Goal: Transaction & Acquisition: Obtain resource

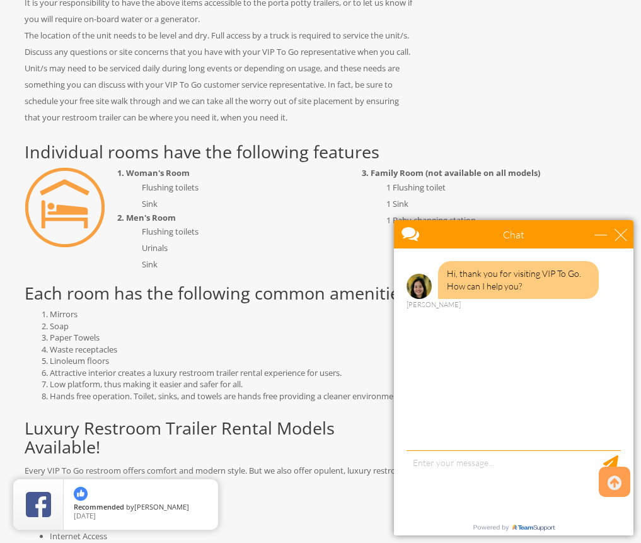
scroll to position [819, 0]
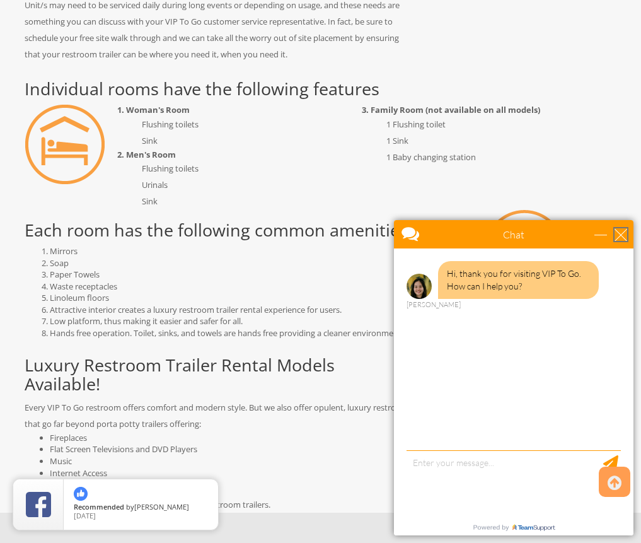
click at [620, 228] on div "close" at bounding box center [621, 234] width 13 height 13
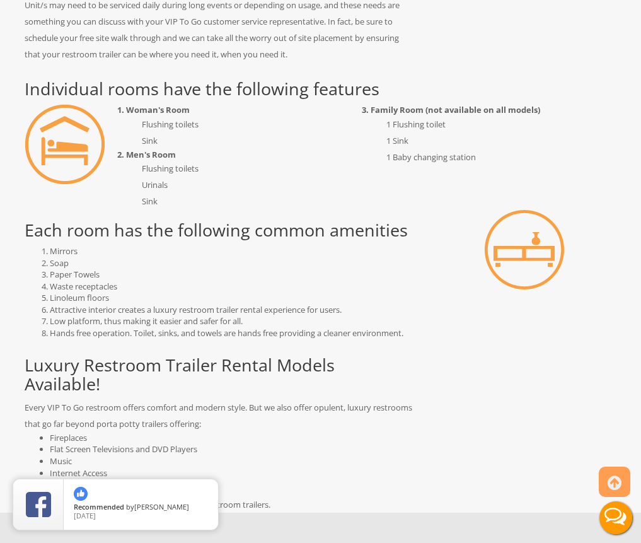
click at [147, 93] on h2 "Individual rooms have the following features" at bounding box center [321, 88] width 593 height 19
click at [57, 136] on img at bounding box center [65, 144] width 81 height 81
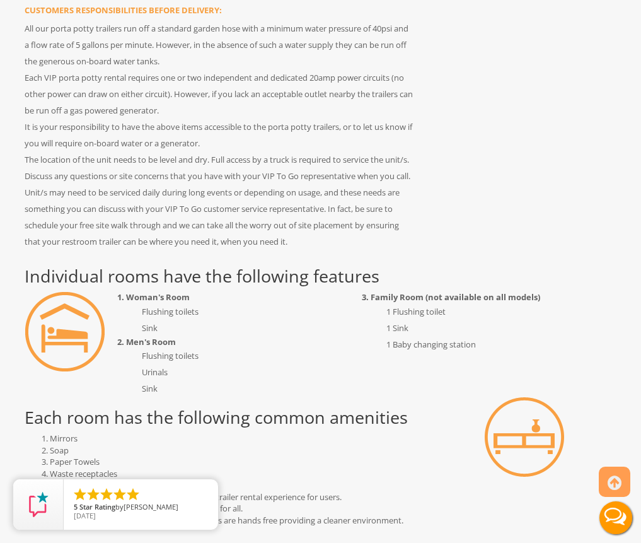
scroll to position [821, 0]
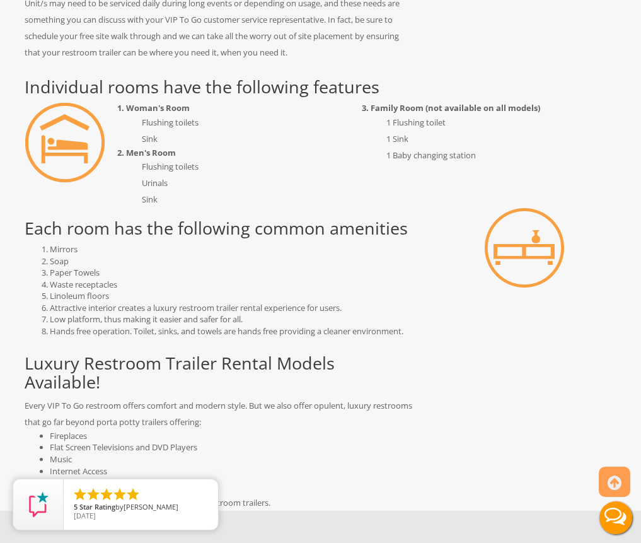
click at [59, 149] on img at bounding box center [65, 142] width 81 height 81
click at [87, 93] on h2 "Individual rooms have the following features" at bounding box center [321, 87] width 593 height 19
click at [87, 90] on h2 "Individual rooms have the following features" at bounding box center [321, 87] width 593 height 19
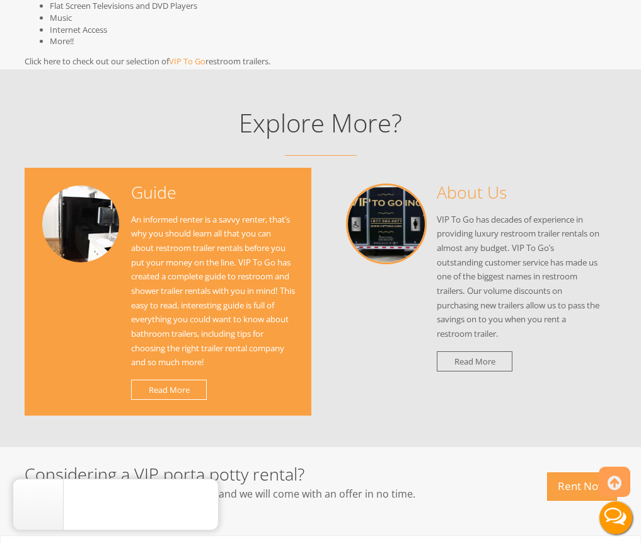
scroll to position [1326, 0]
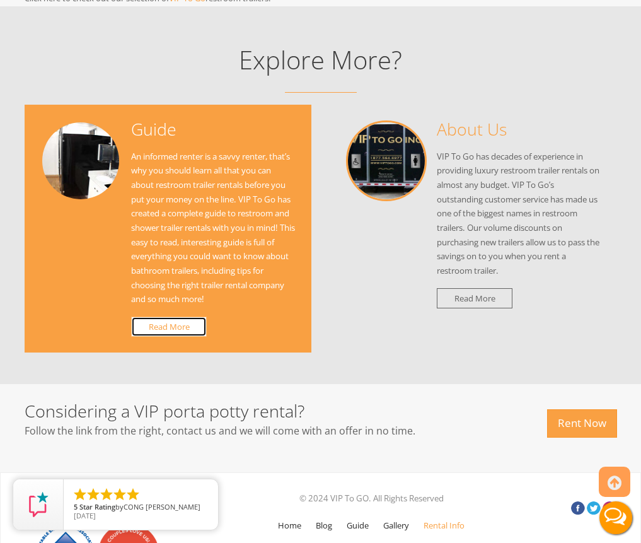
click at [165, 316] on link "Read More" at bounding box center [169, 326] width 76 height 21
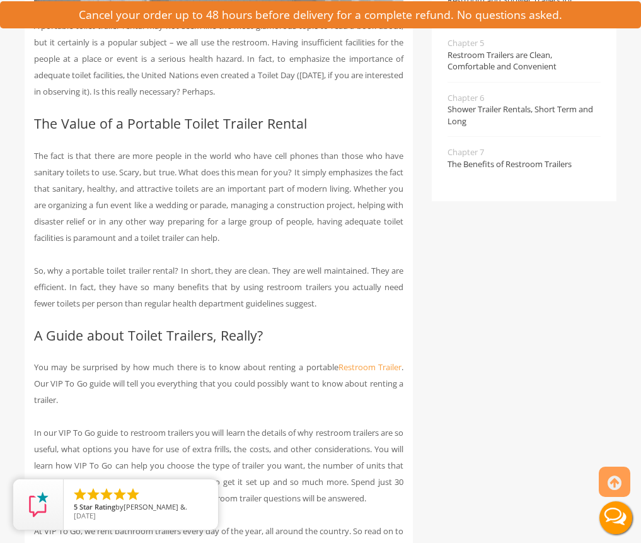
scroll to position [630, 0]
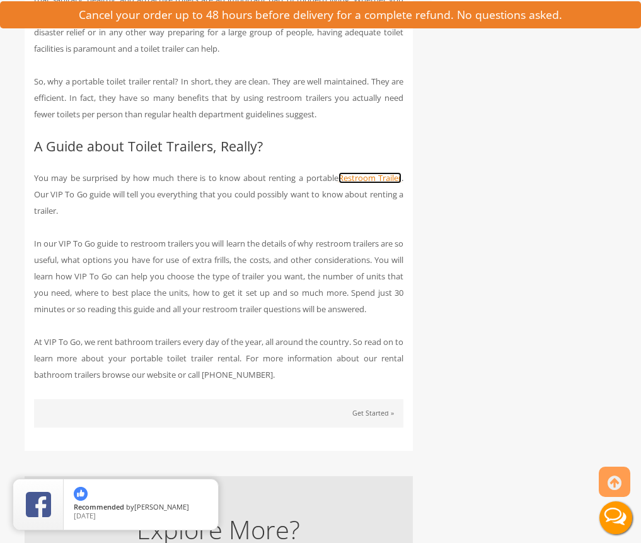
click at [366, 178] on link "Restroom Trailer" at bounding box center [370, 177] width 64 height 11
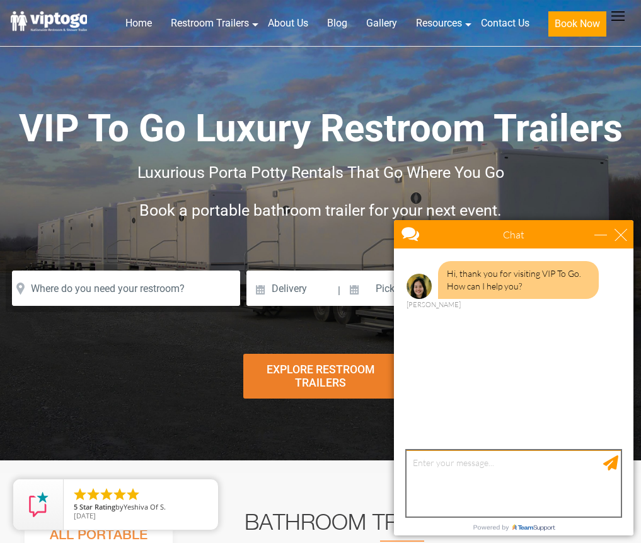
click at [437, 491] on textarea "type your message" at bounding box center [514, 483] width 214 height 66
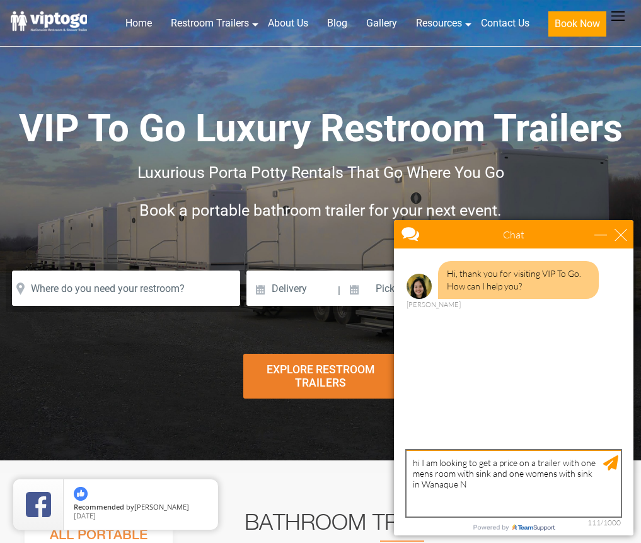
type textarea "hi I am looking to get a price on a trailer with one mens room with sink and on…"
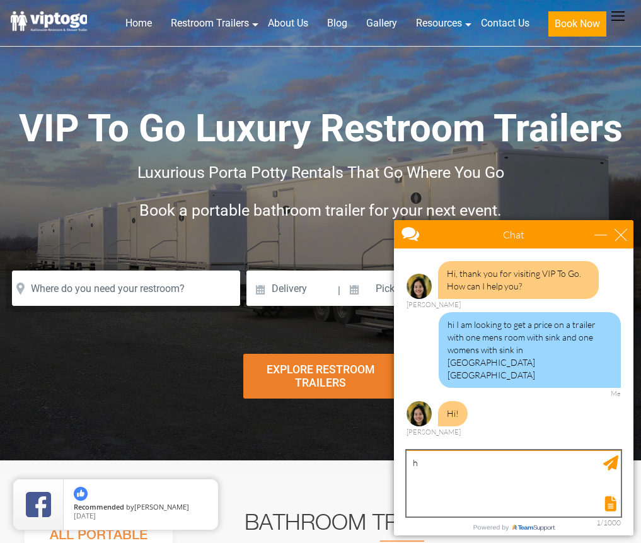
type textarea "hi"
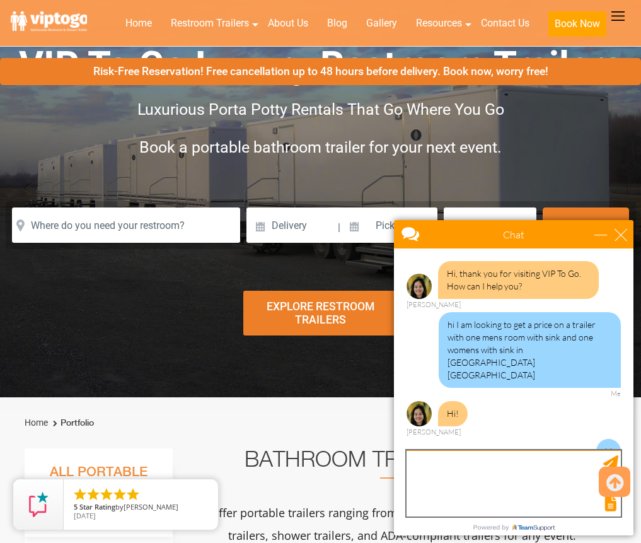
scroll to position [126, 0]
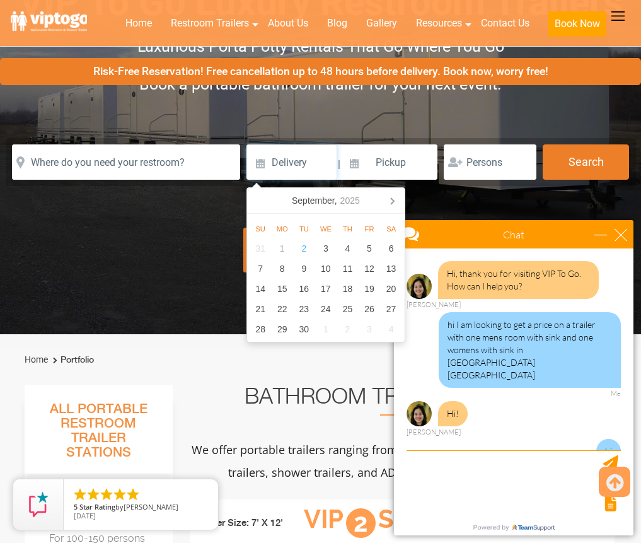
click at [316, 165] on input at bounding box center [291, 161] width 90 height 35
click at [389, 202] on icon at bounding box center [392, 200] width 20 height 20
click at [393, 290] on div "18" at bounding box center [391, 289] width 22 height 20
type input "[DATE]"
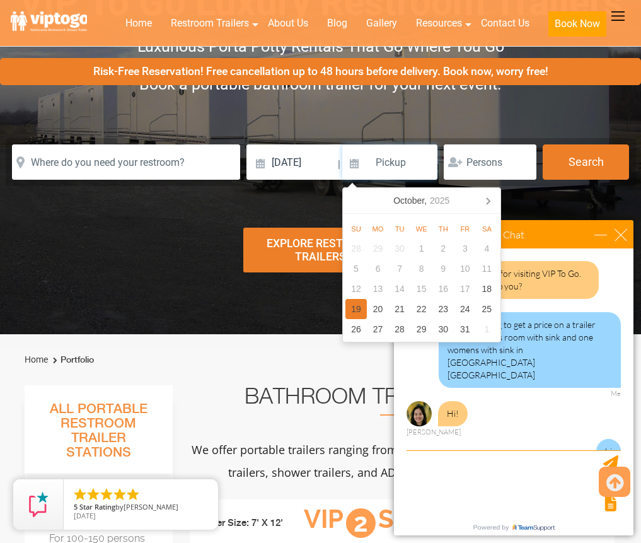
click at [358, 306] on div "19" at bounding box center [356, 309] width 22 height 20
type input "[DATE]"
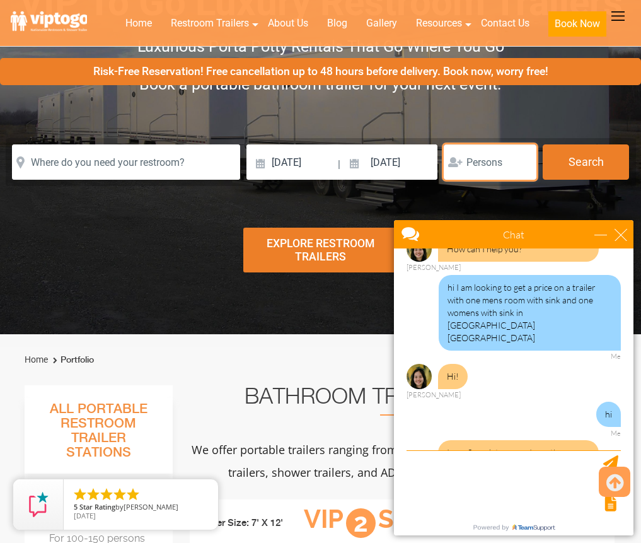
scroll to position [62, 0]
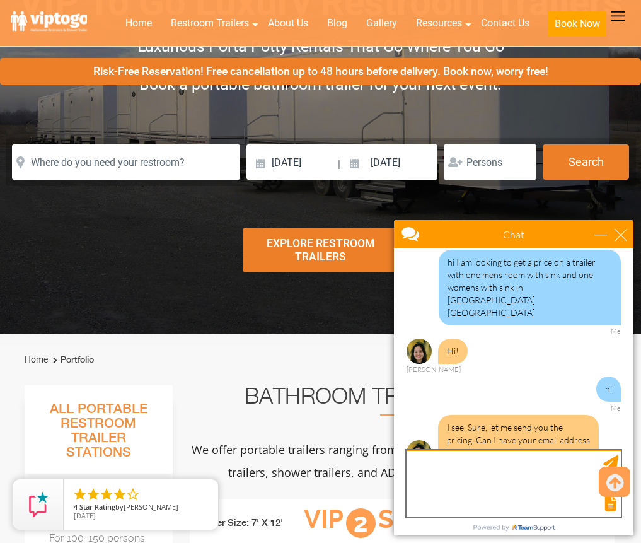
click at [434, 468] on textarea "type your message" at bounding box center [514, 483] width 214 height 66
type textarea "[EMAIL_ADDRESS][DOMAIN_NAME]"
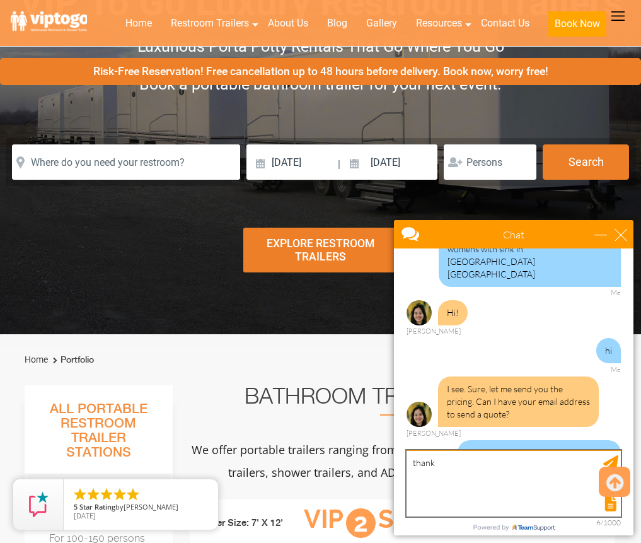
scroll to position [139, 0]
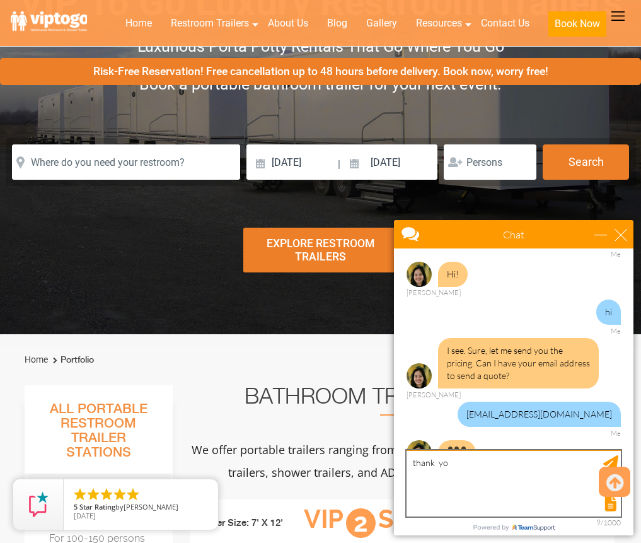
type textarea "thank you"
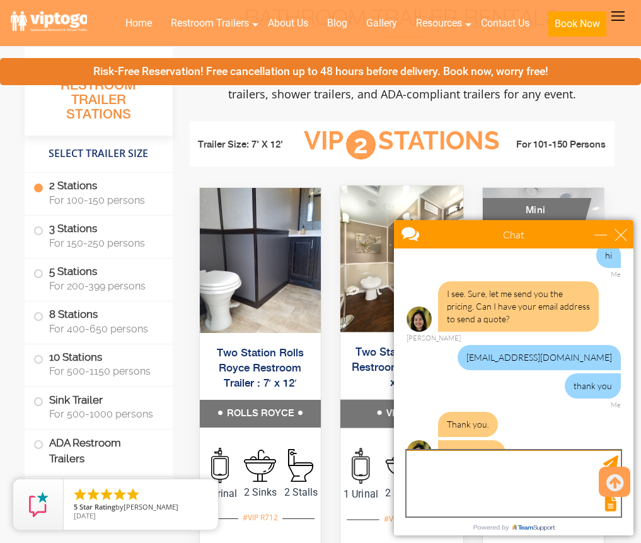
scroll to position [630, 0]
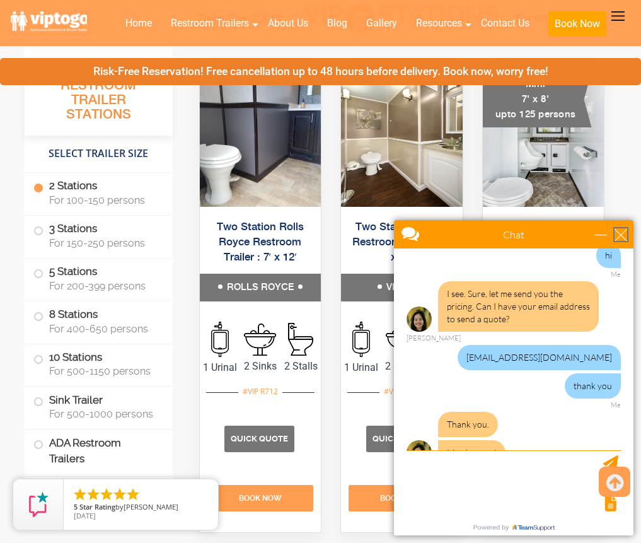
click at [619, 234] on div "close" at bounding box center [621, 234] width 13 height 13
type input "Continue Chat"
type input "End Chat"
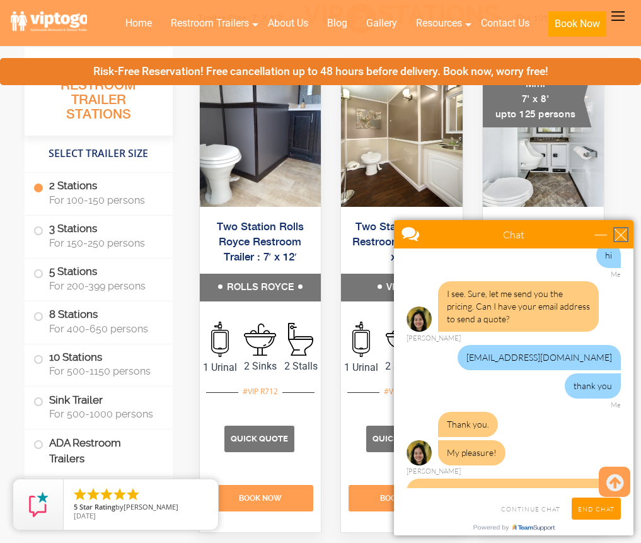
scroll to position [246, 0]
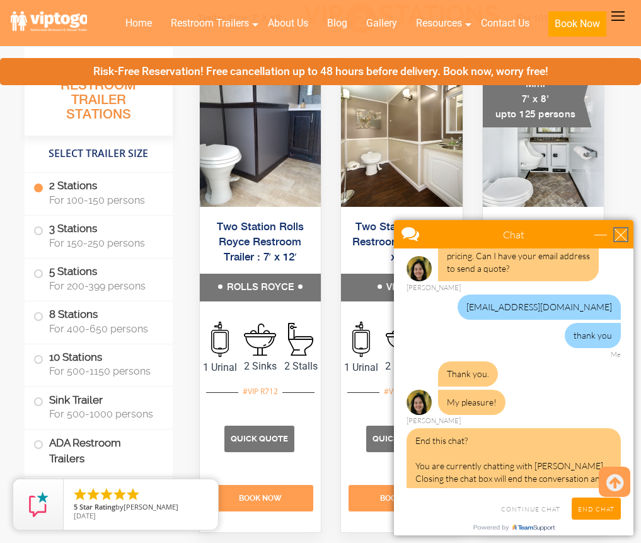
click at [616, 233] on div "close" at bounding box center [621, 234] width 13 height 13
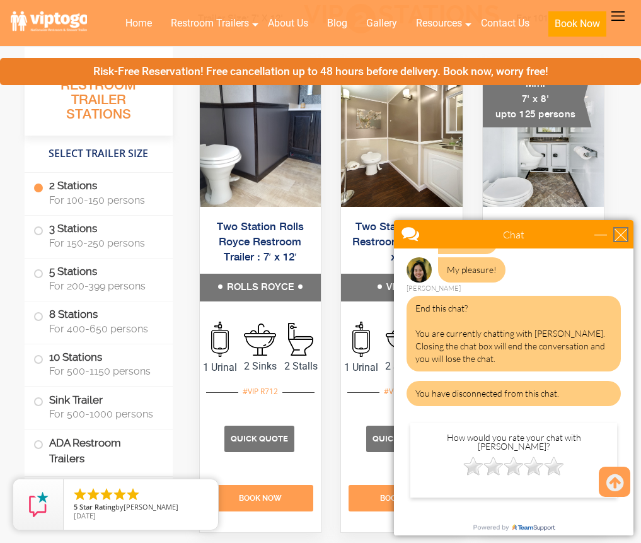
click at [616, 233] on div "close" at bounding box center [621, 234] width 13 height 13
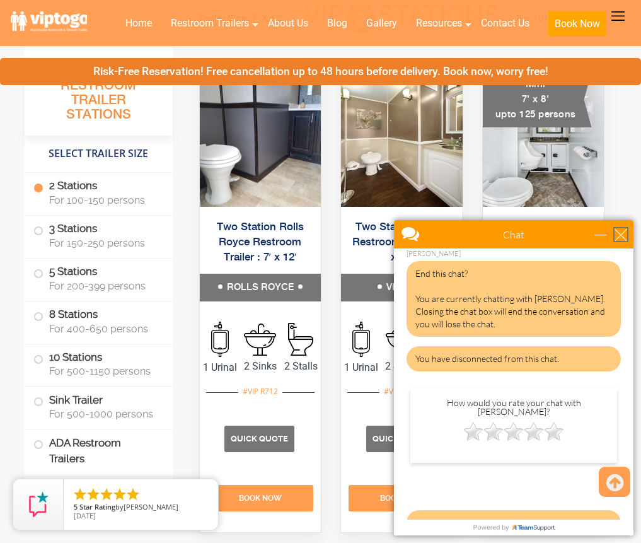
click at [616, 233] on div "close" at bounding box center [621, 234] width 13 height 13
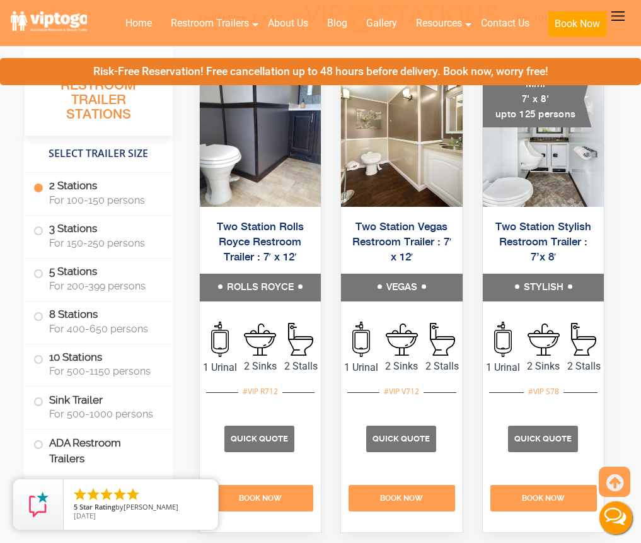
scroll to position [0, 0]
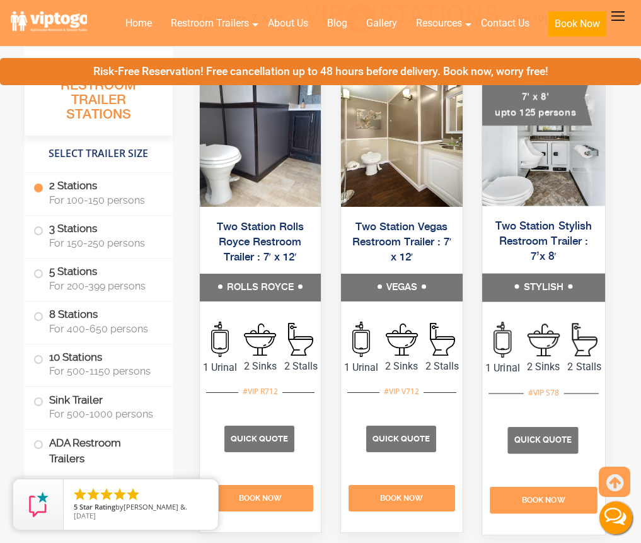
click at [527, 301] on h5 "STYLISH" at bounding box center [543, 288] width 123 height 28
click at [543, 258] on link "Two Station Stylish Restroom Trailer : 7’x 8′" at bounding box center [543, 242] width 97 height 42
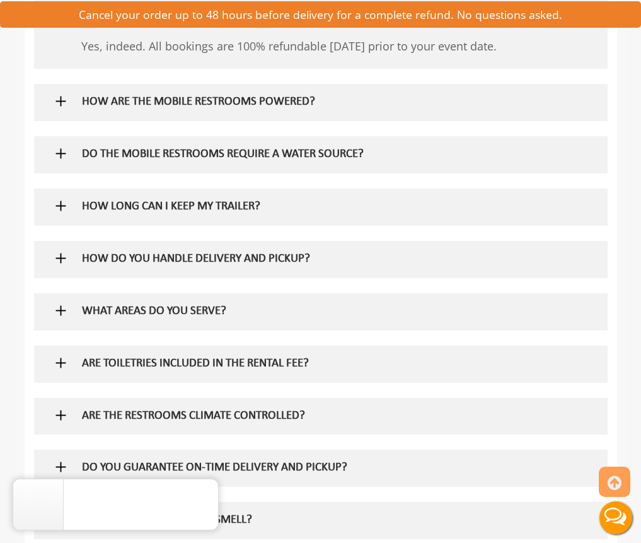
scroll to position [756, 0]
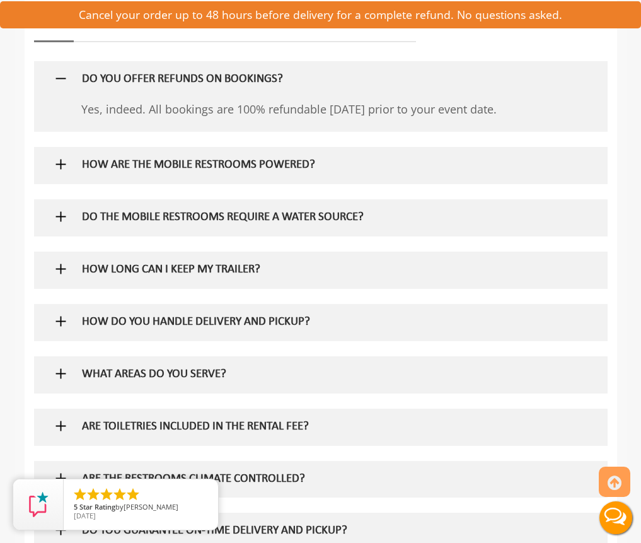
click at [212, 381] on h5 "WHAT AREAS DO YOU SERVE?" at bounding box center [303, 374] width 443 height 13
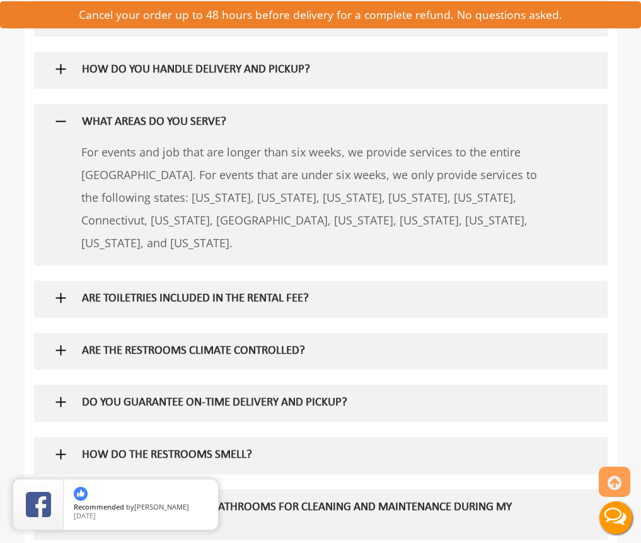
scroll to position [1072, 0]
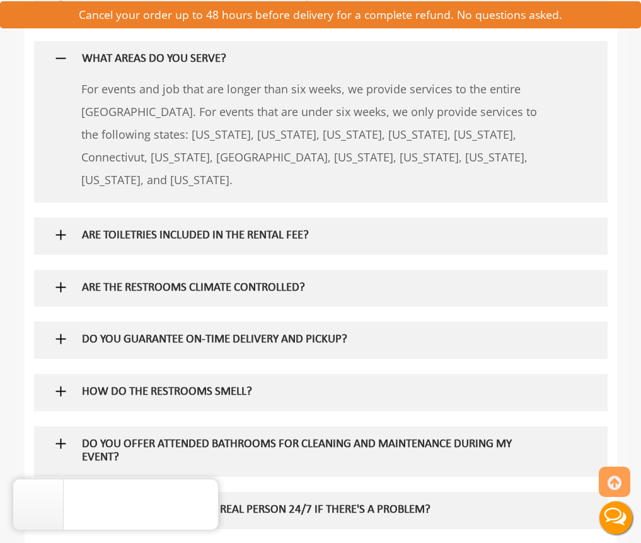
click at [277, 243] on h5 "ARE TOILETRIES INCLUDED IN THE RENTAL FEE?" at bounding box center [303, 235] width 443 height 13
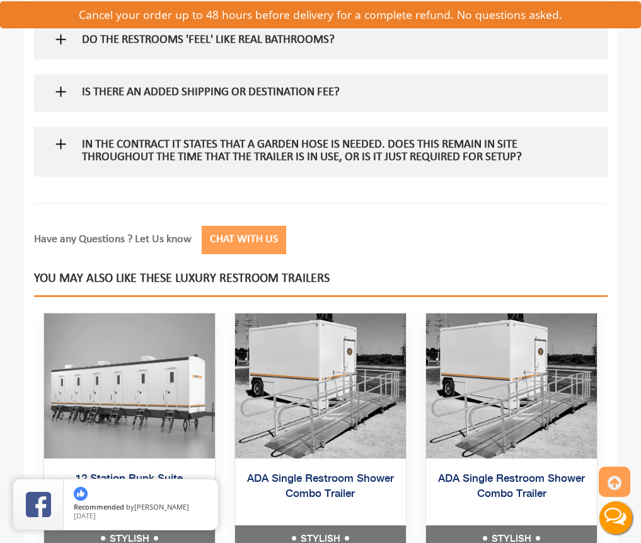
scroll to position [1765, 0]
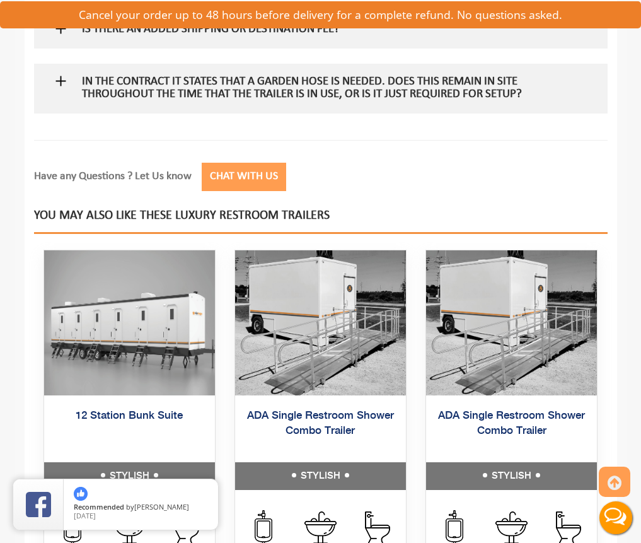
click at [328, 102] on h5 "In the contract it states that a garden hose is needed. Does this remain in sit…" at bounding box center [303, 89] width 443 height 26
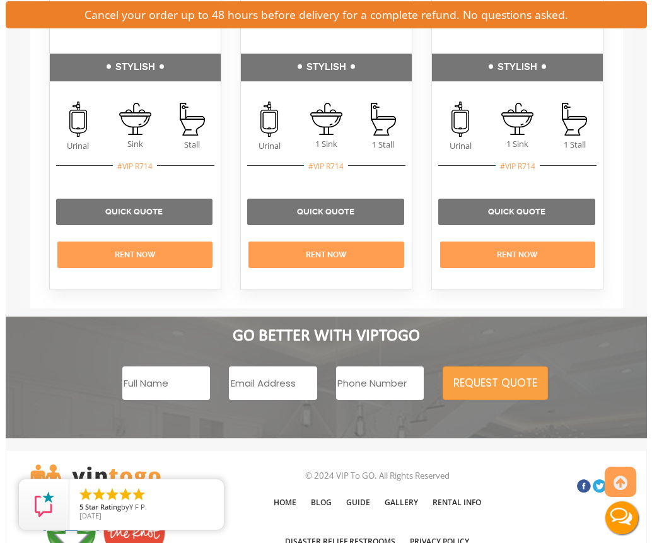
scroll to position [2189, 0]
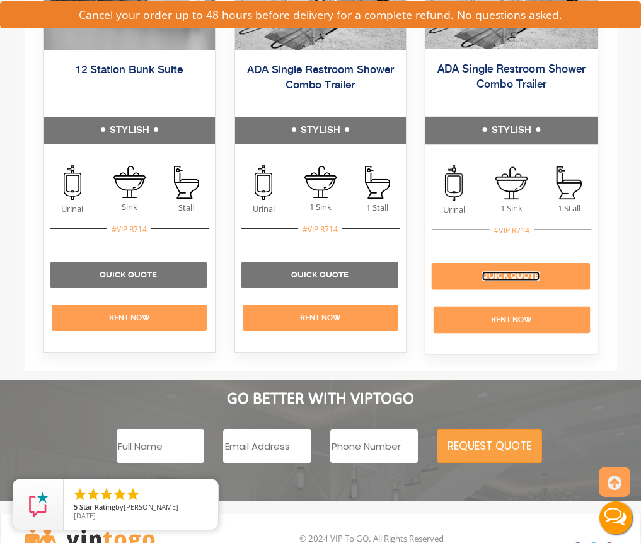
click at [511, 280] on link "Quick Quote" at bounding box center [511, 275] width 58 height 9
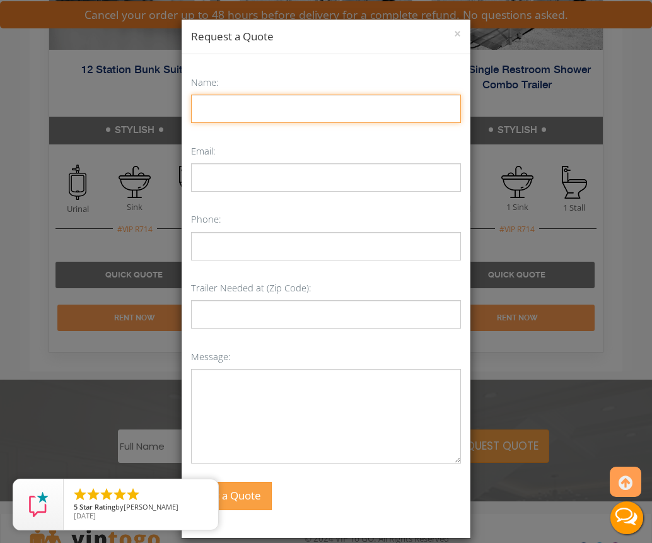
click at [256, 112] on input "Name:" at bounding box center [326, 109] width 270 height 28
type input "Diane Viviani"
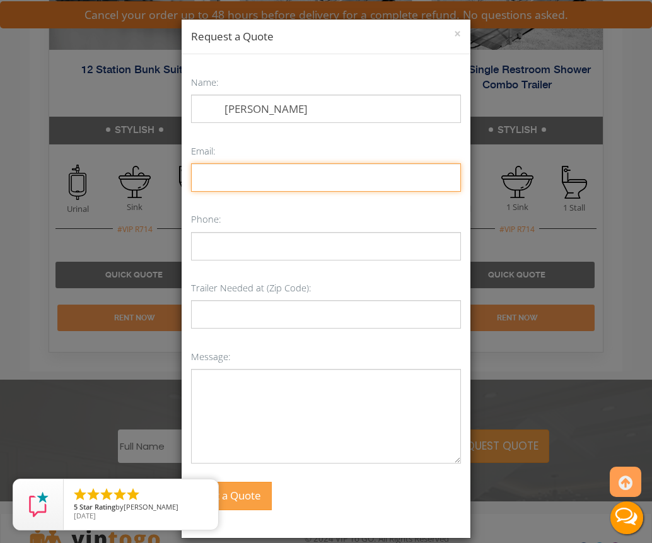
click at [211, 179] on input "Email:" at bounding box center [326, 177] width 270 height 28
type input "Viviani4@optonline.net"
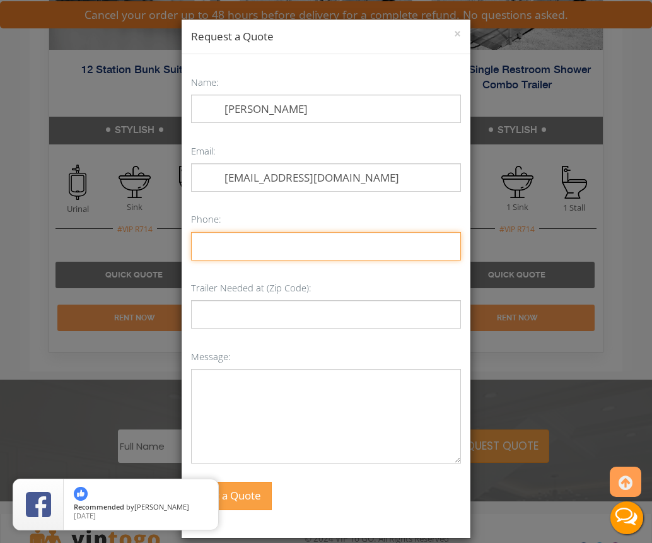
click at [207, 246] on input "Phone:" at bounding box center [326, 246] width 270 height 28
type input "201-572-8761"
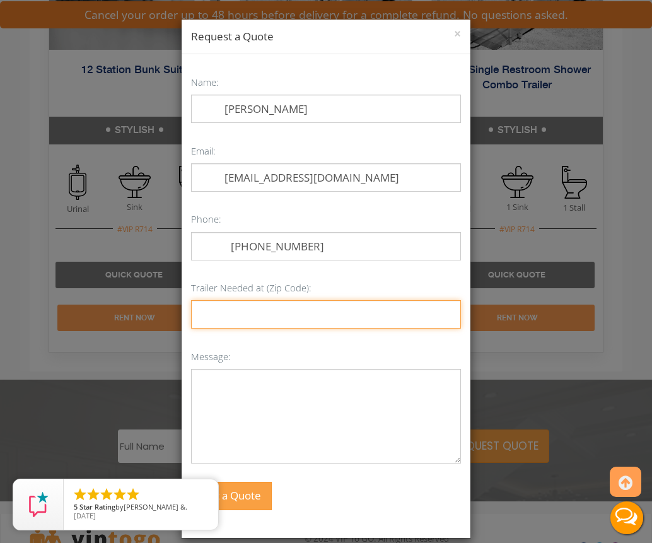
click at [245, 313] on input "Trailer Needed at (Zip Code):" at bounding box center [326, 314] width 270 height 28
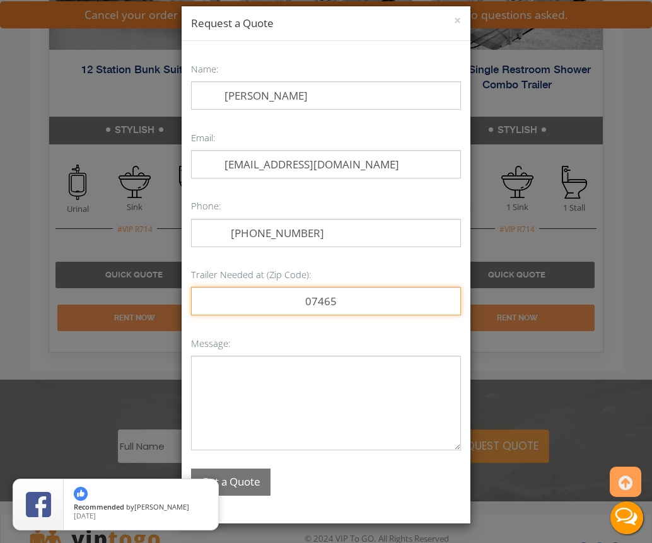
scroll to position [13, 0]
type input "07465"
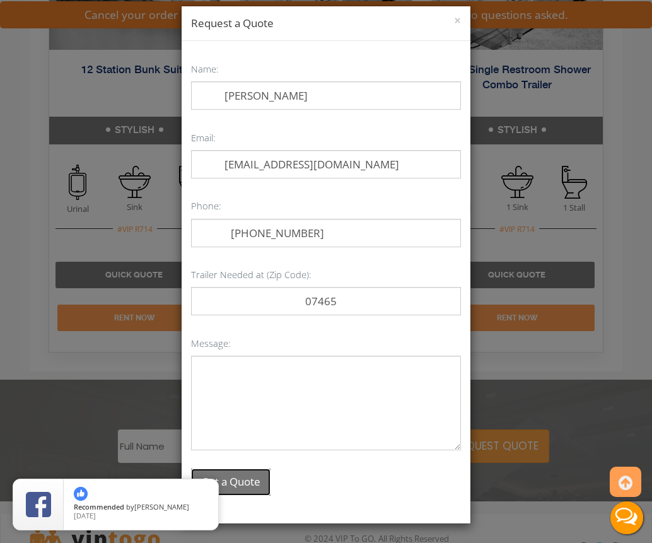
click at [242, 481] on button "Get a Quote" at bounding box center [230, 481] width 79 height 27
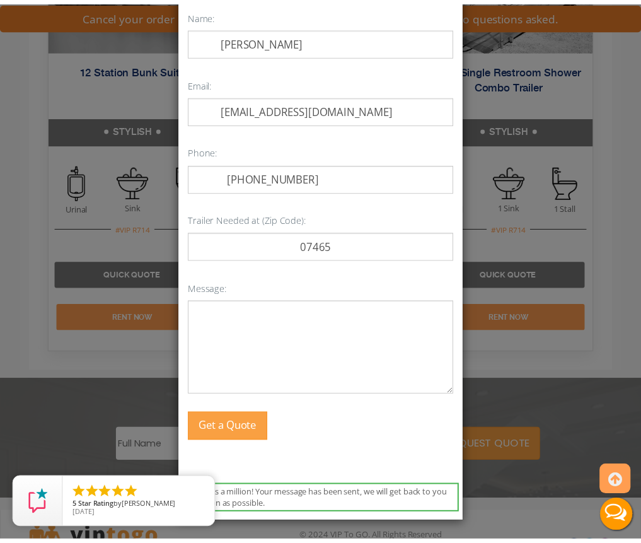
scroll to position [0, 0]
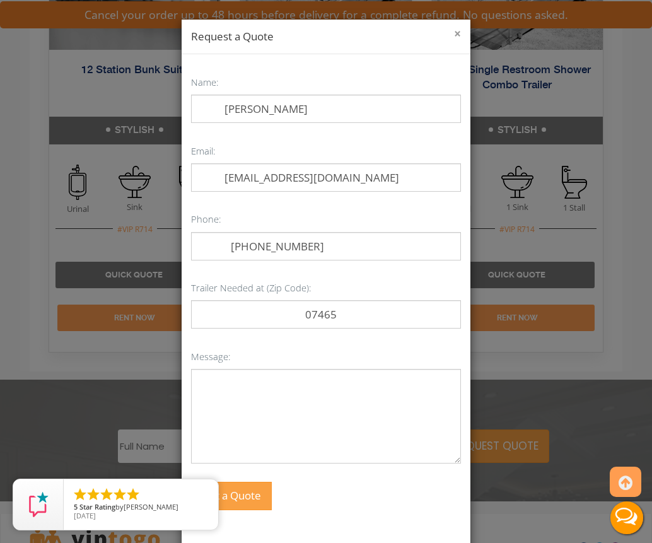
click at [454, 33] on button "×" at bounding box center [457, 34] width 7 height 13
